Goal: Task Accomplishment & Management: Complete application form

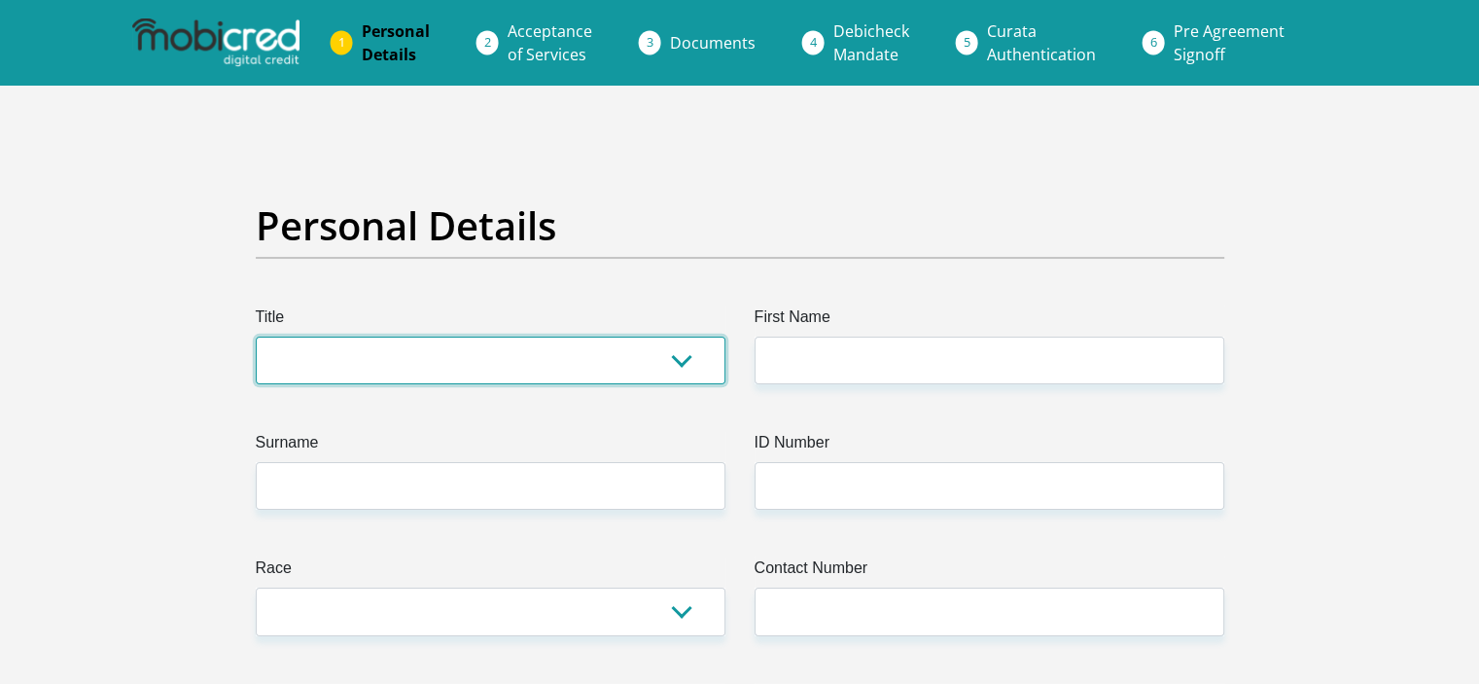
click at [350, 353] on select "Mr Ms Mrs Dr [PERSON_NAME]" at bounding box center [491, 360] width 470 height 48
select select "Mrs"
click at [256, 336] on select "Mr Ms Mrs Dr [PERSON_NAME]" at bounding box center [491, 360] width 470 height 48
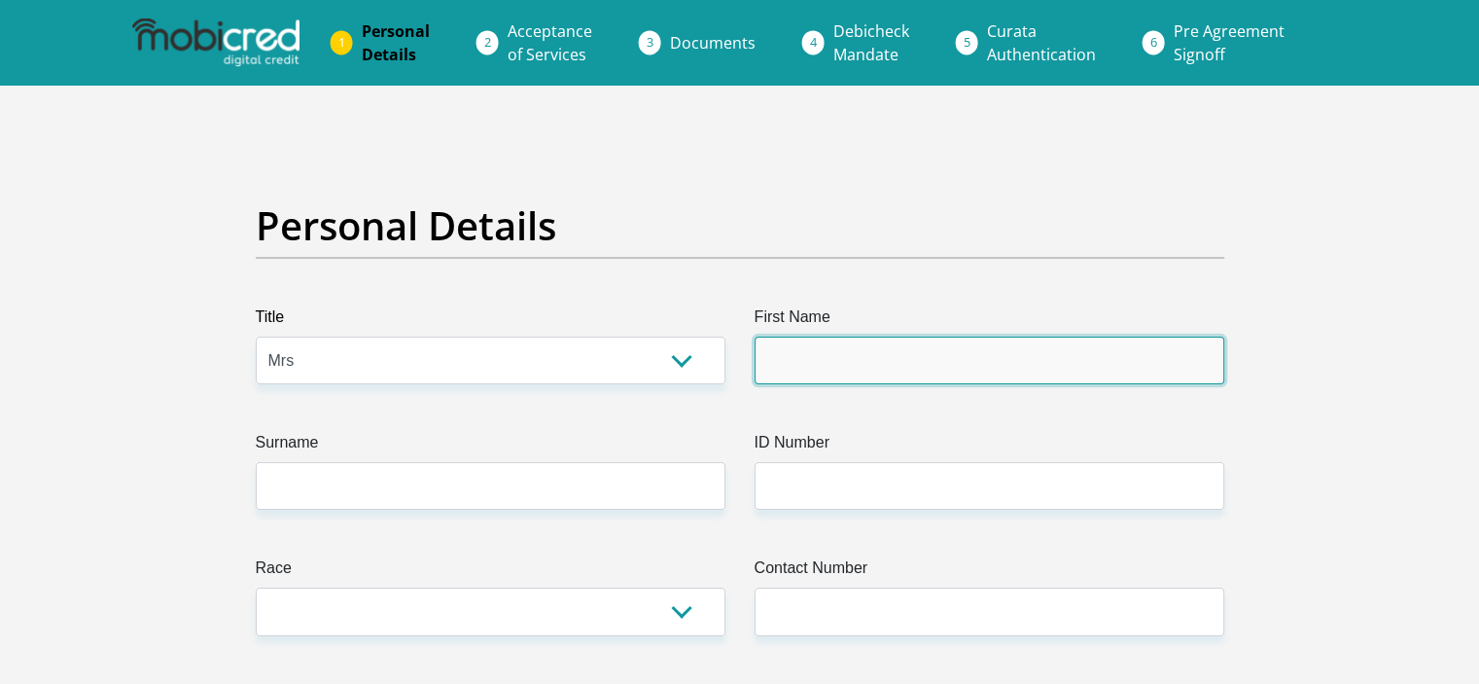
click at [918, 351] on input "First Name" at bounding box center [989, 360] width 470 height 48
type input "[PERSON_NAME]"
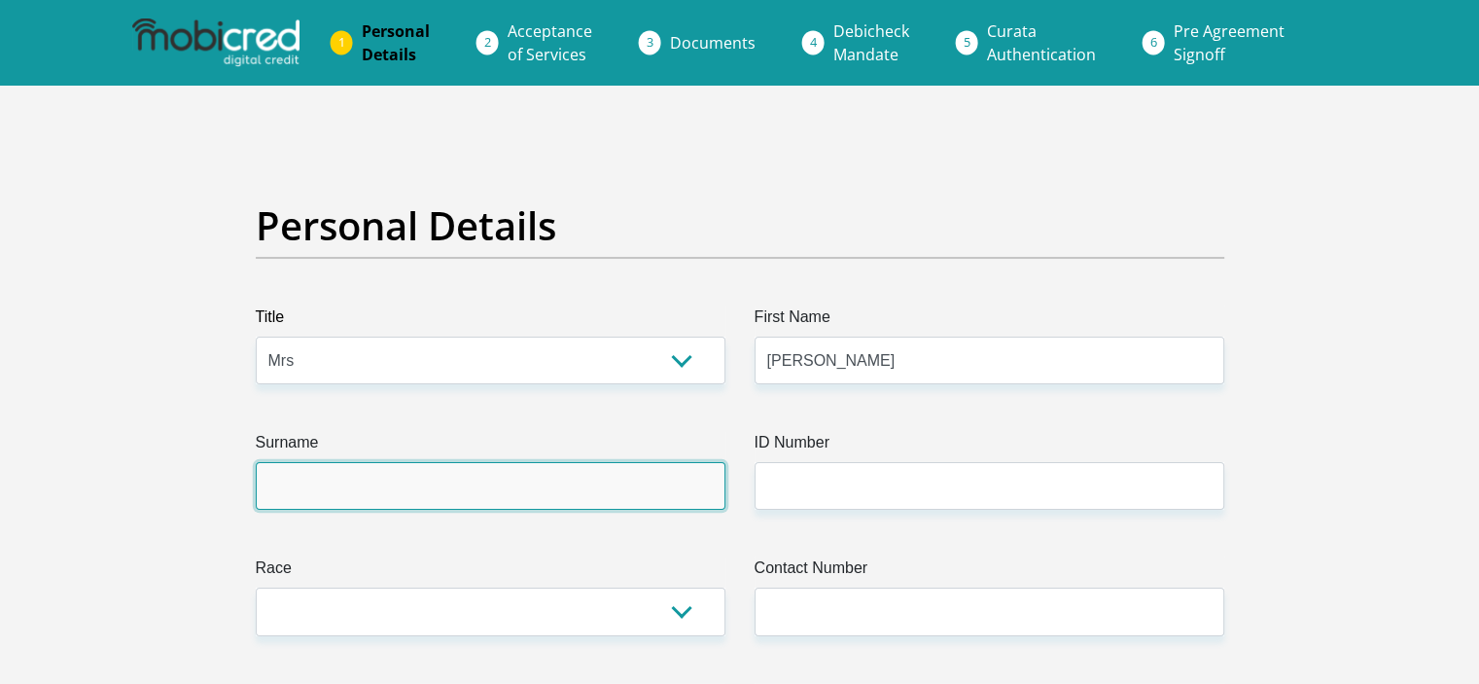
type input "[PERSON_NAME]"
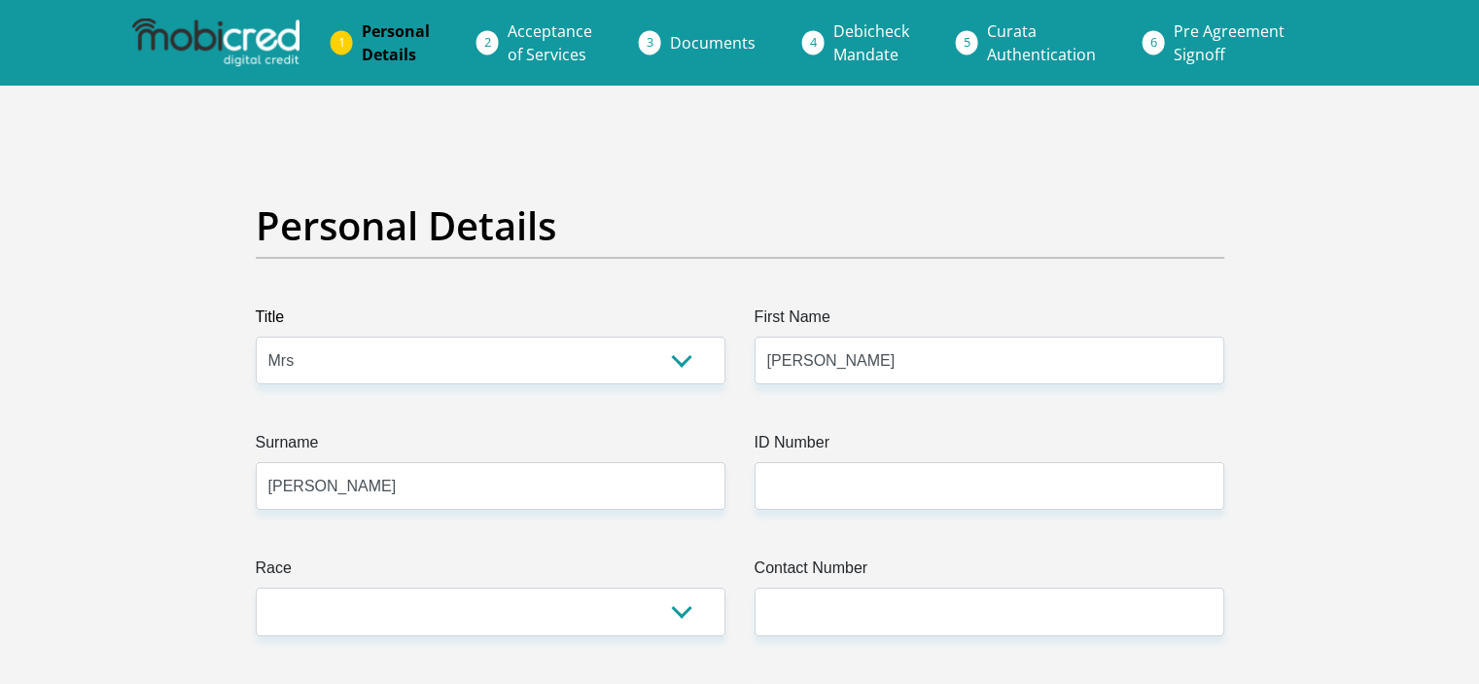
select select "ZAF"
type input "[STREET_ADDRESS]"
type input "[GEOGRAPHIC_DATA]"
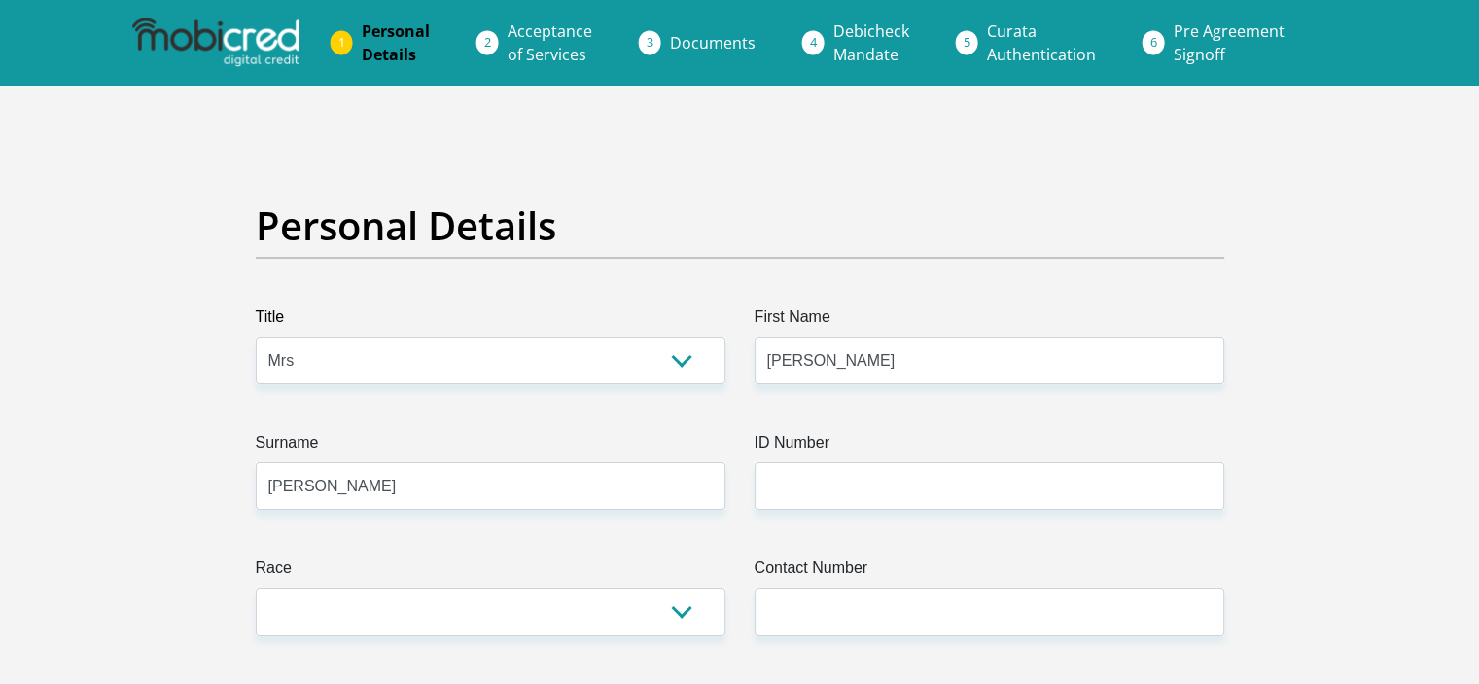
type input "2940"
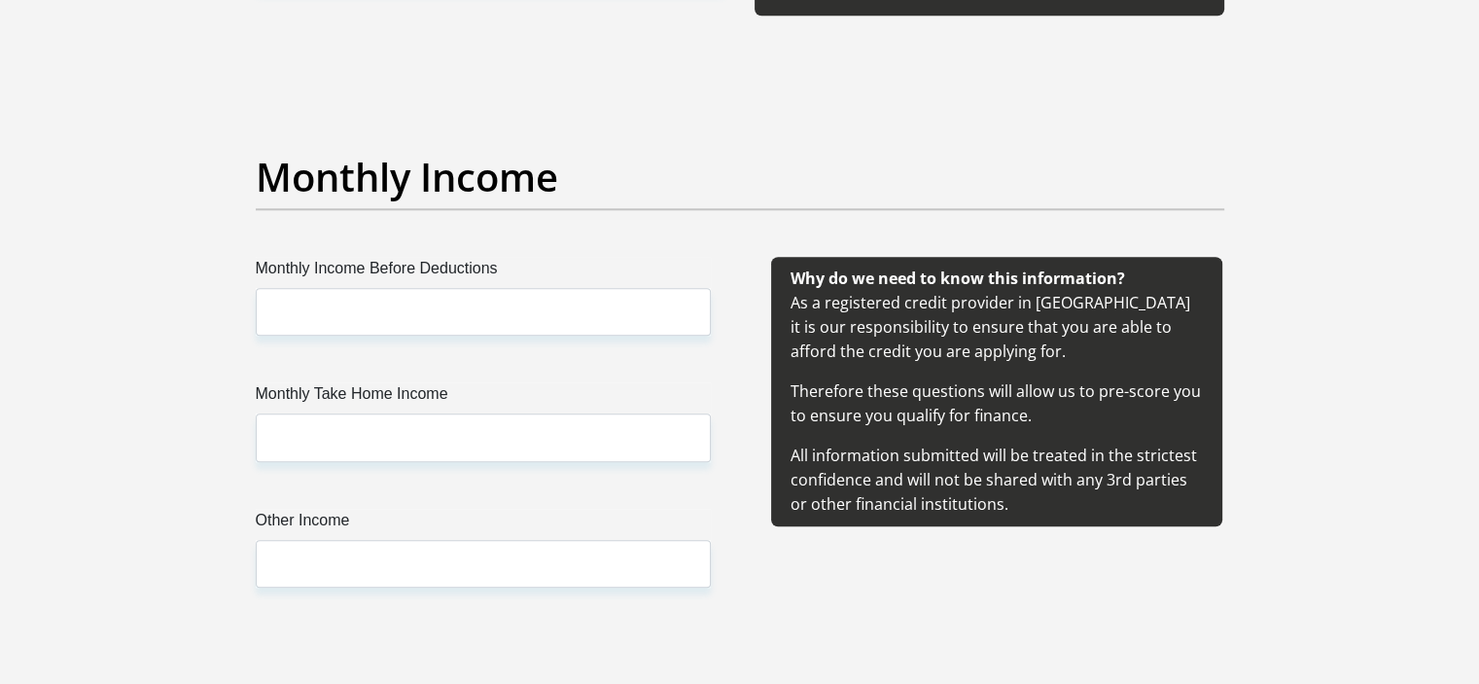
scroll to position [2139, 0]
